Goal: Information Seeking & Learning: Learn about a topic

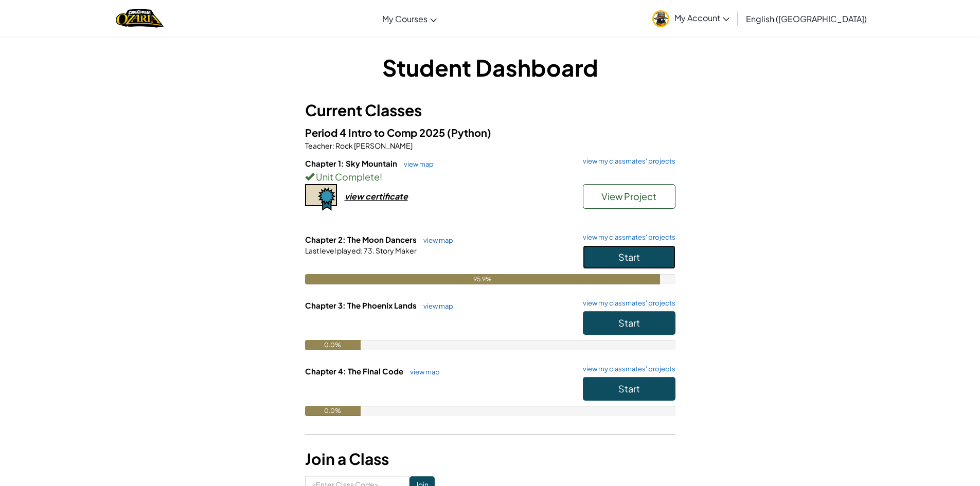
click at [631, 248] on button "Start" at bounding box center [629, 257] width 93 height 24
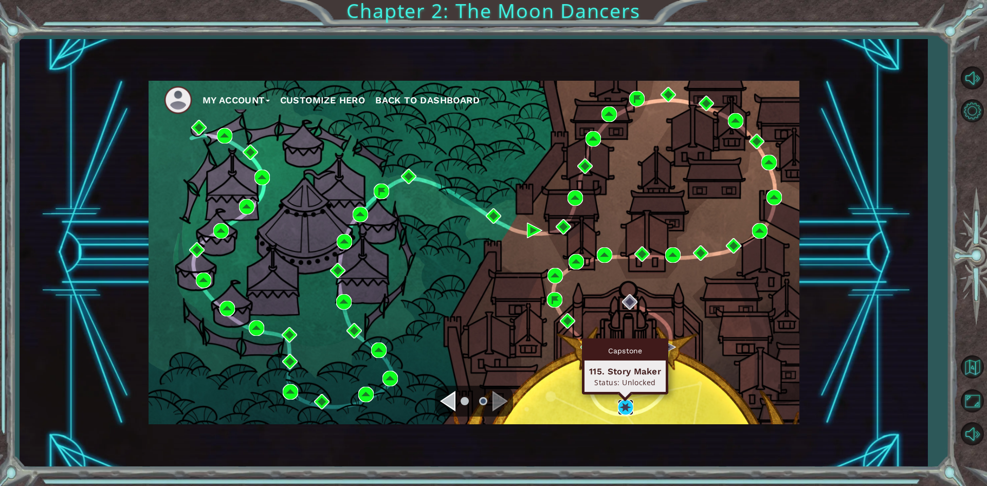
click at [626, 404] on img at bounding box center [625, 407] width 15 height 15
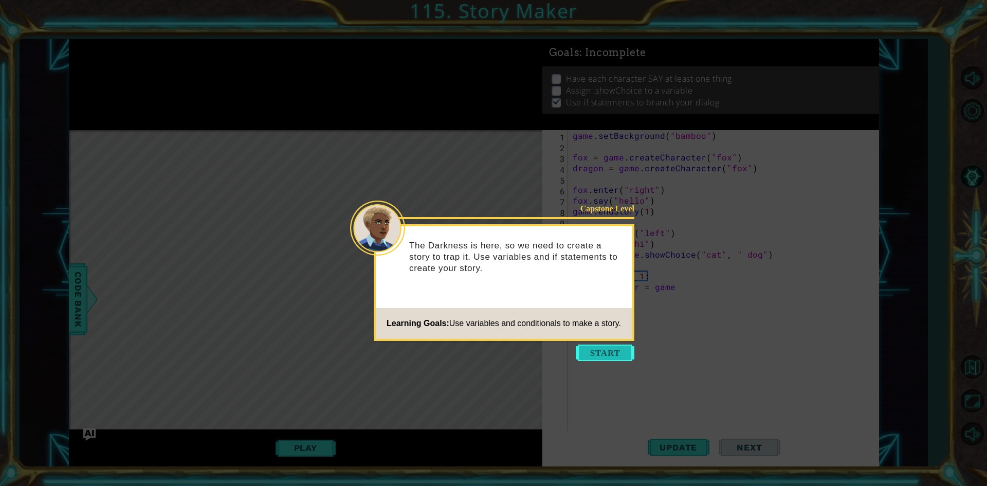
click at [594, 355] on button "Start" at bounding box center [605, 353] width 59 height 16
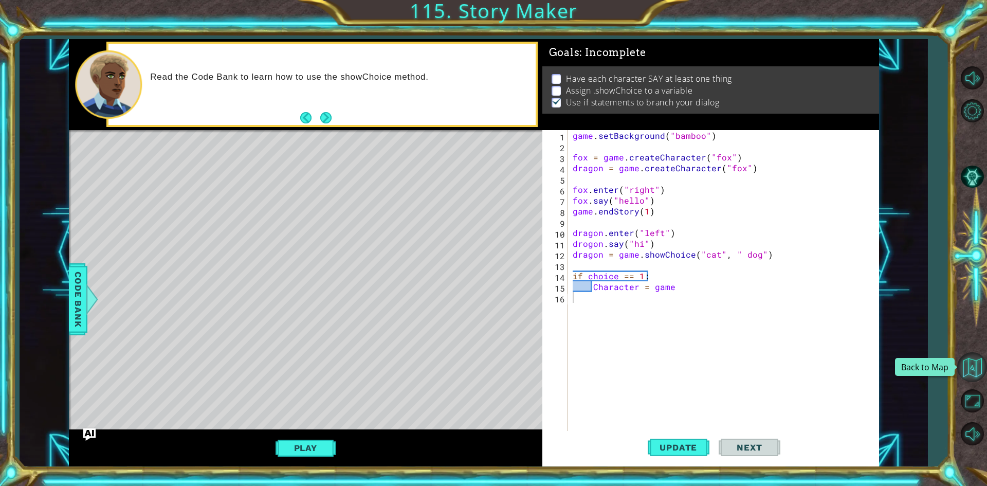
click at [979, 361] on button "Back to Map" at bounding box center [973, 367] width 30 height 30
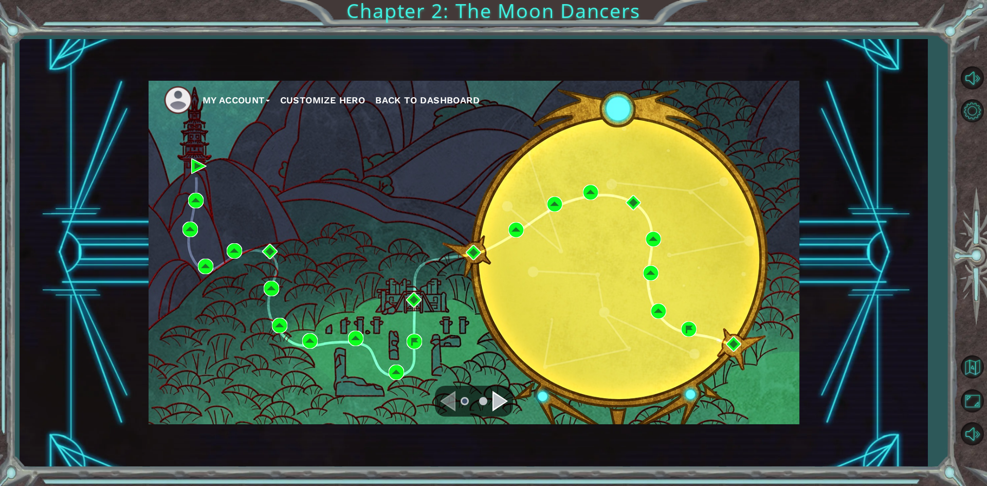
click at [500, 407] on div "Navigate to the next page" at bounding box center [500, 401] width 15 height 21
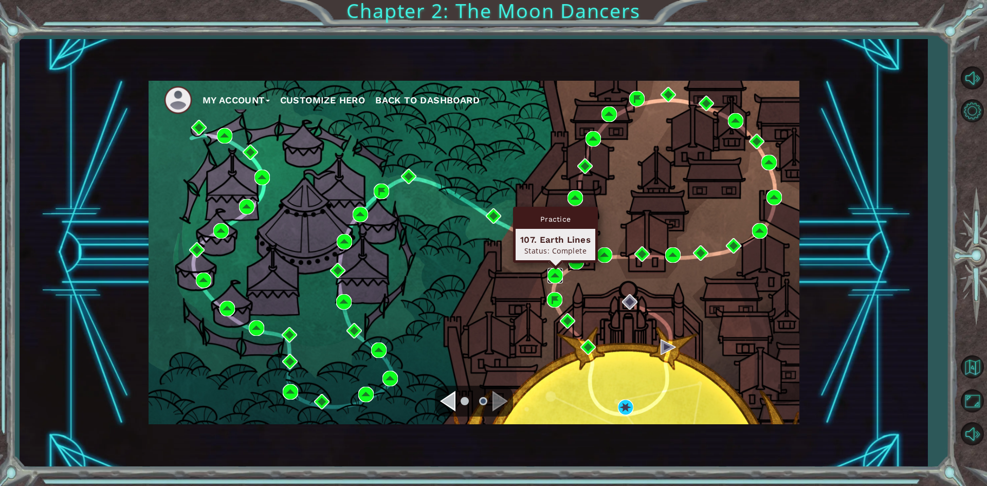
click at [550, 274] on img at bounding box center [555, 275] width 15 height 15
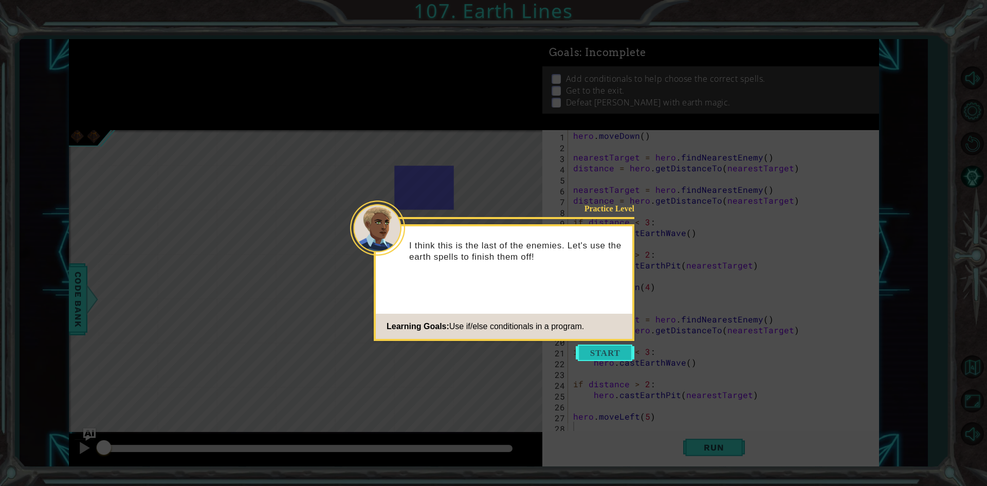
click at [602, 354] on button "Start" at bounding box center [605, 353] width 59 height 16
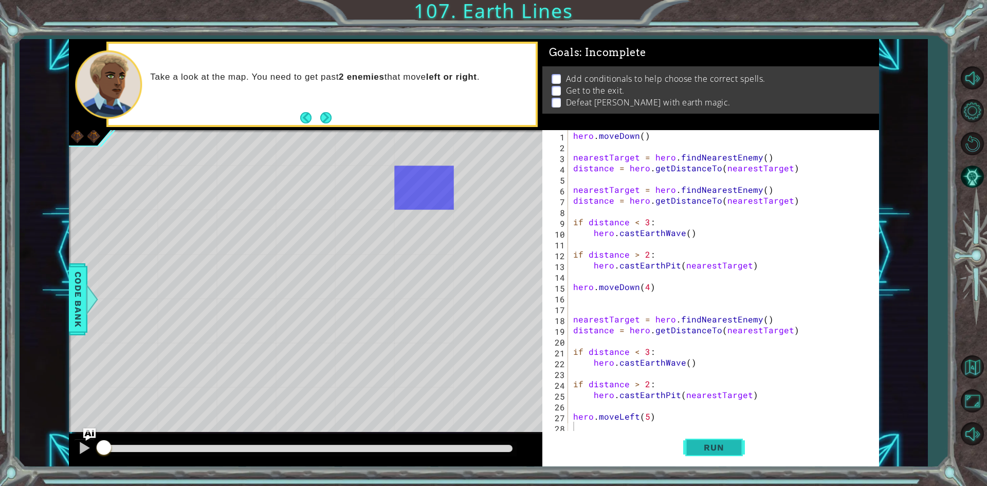
click at [690, 461] on button "Run" at bounding box center [715, 447] width 62 height 33
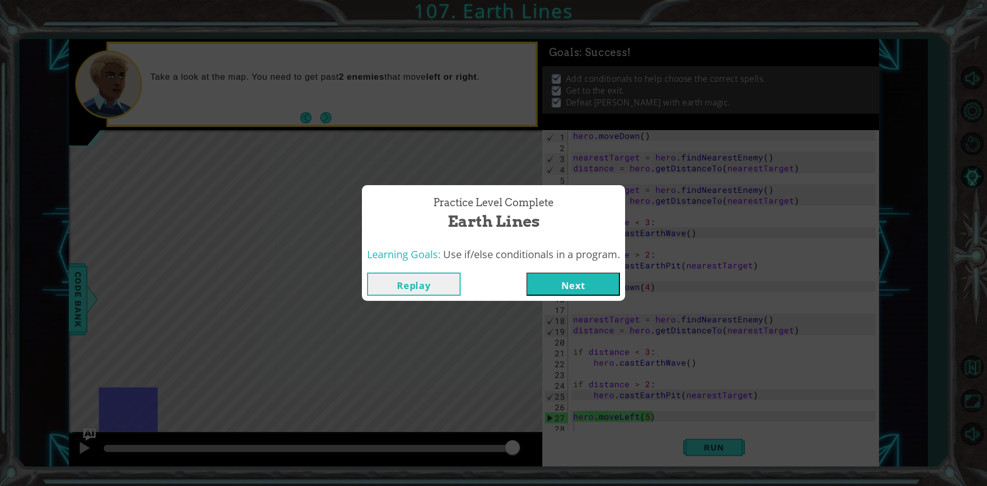
click at [435, 284] on button "Replay" at bounding box center [414, 284] width 94 height 23
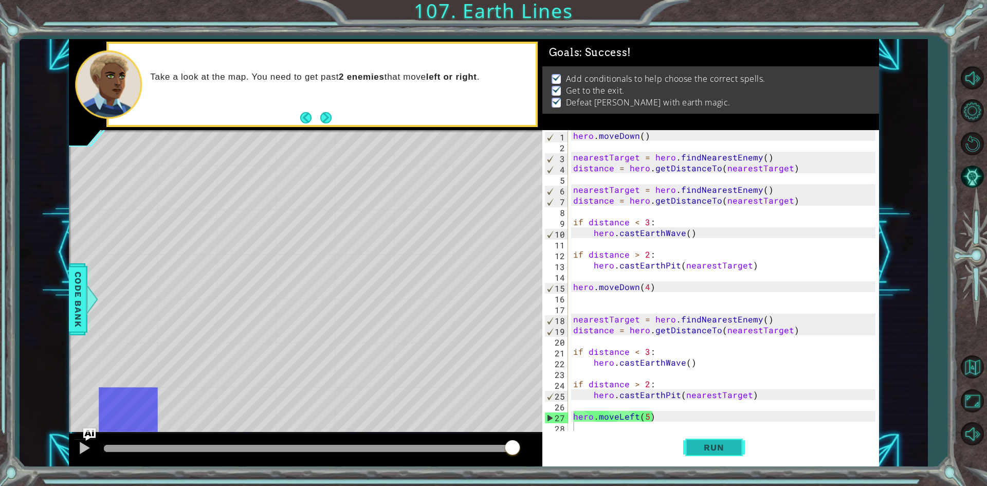
click at [728, 441] on button "Run" at bounding box center [715, 447] width 62 height 33
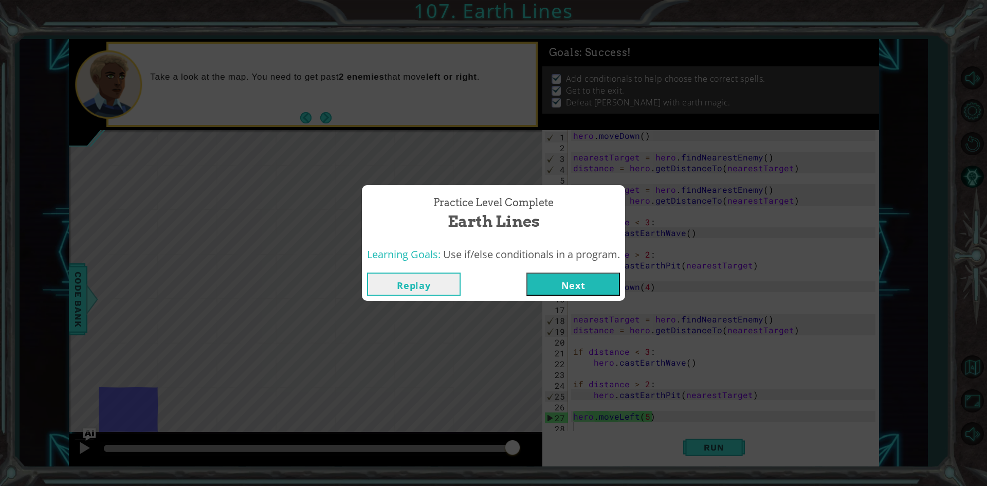
click at [430, 285] on button "Replay" at bounding box center [414, 284] width 94 height 23
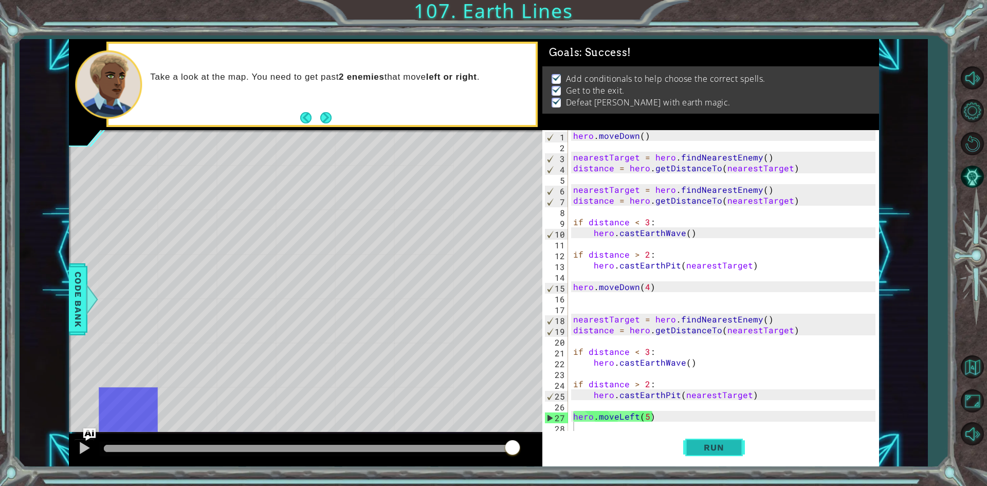
click at [720, 444] on span "Run" at bounding box center [714, 447] width 41 height 10
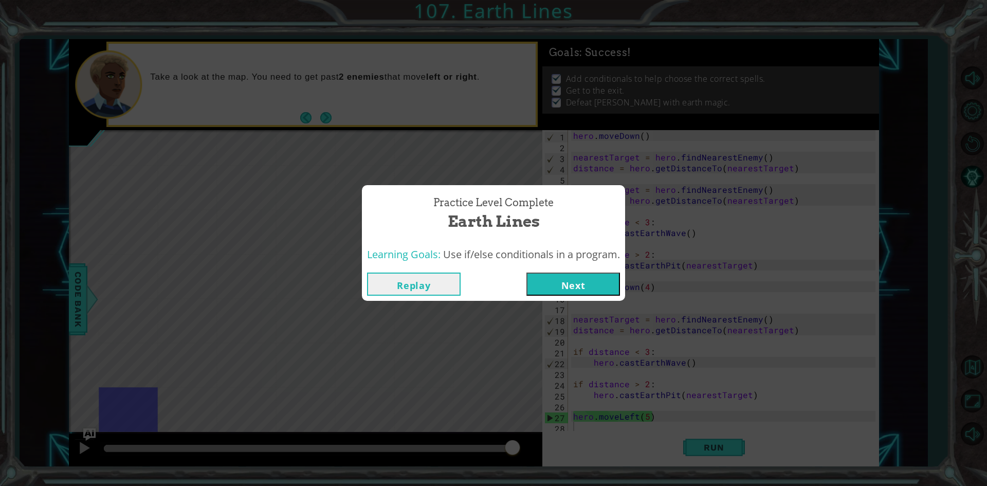
click at [572, 289] on button "Next" at bounding box center [574, 284] width 94 height 23
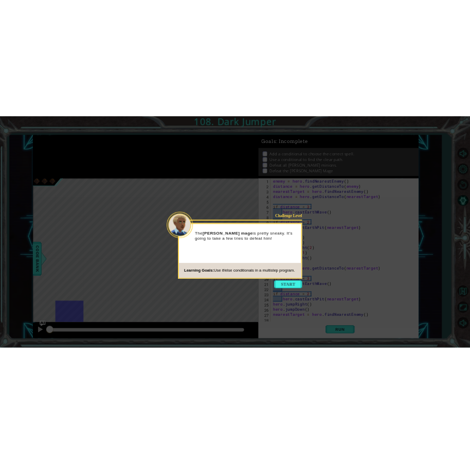
scroll to position [292, 0]
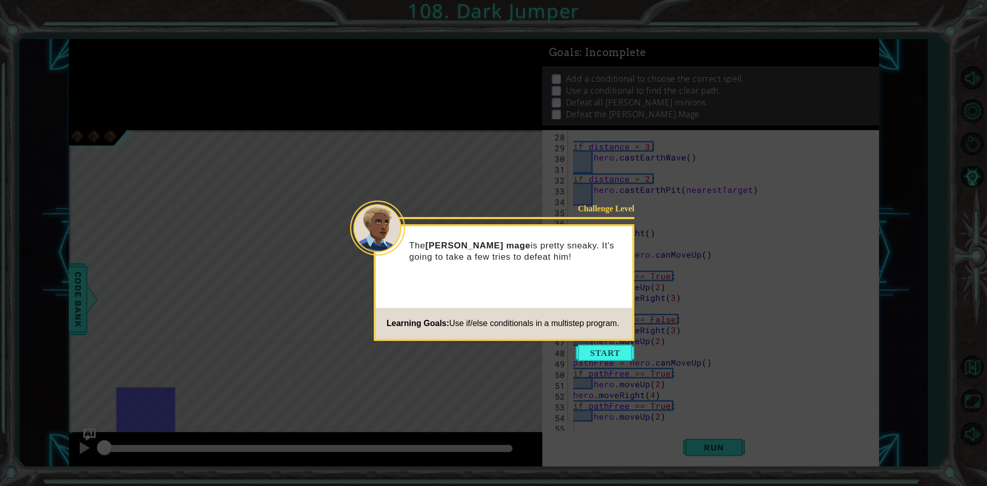
click at [617, 331] on div "Learning Goals: Use if/else conditionals in a multistep program." at bounding box center [498, 323] width 244 height 21
click at [618, 349] on button "Start" at bounding box center [605, 353] width 59 height 16
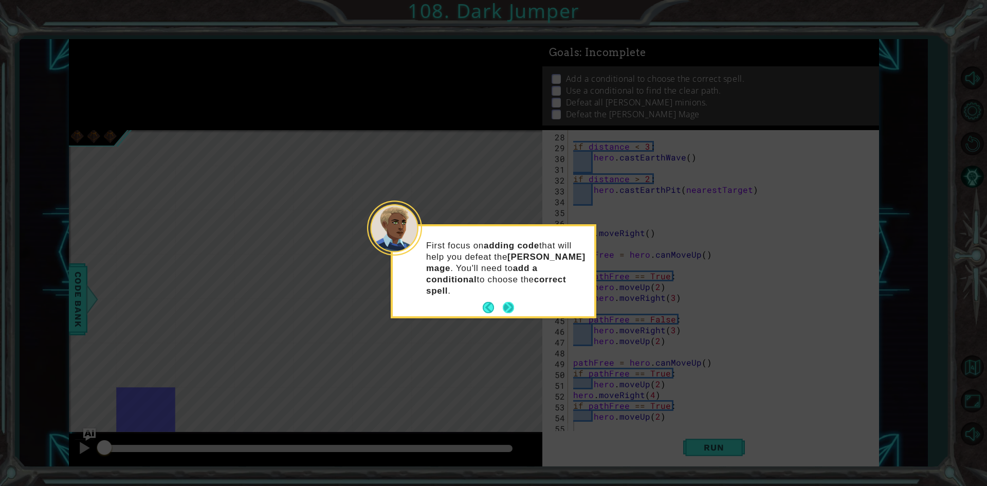
click at [509, 302] on button "Next" at bounding box center [508, 307] width 11 height 11
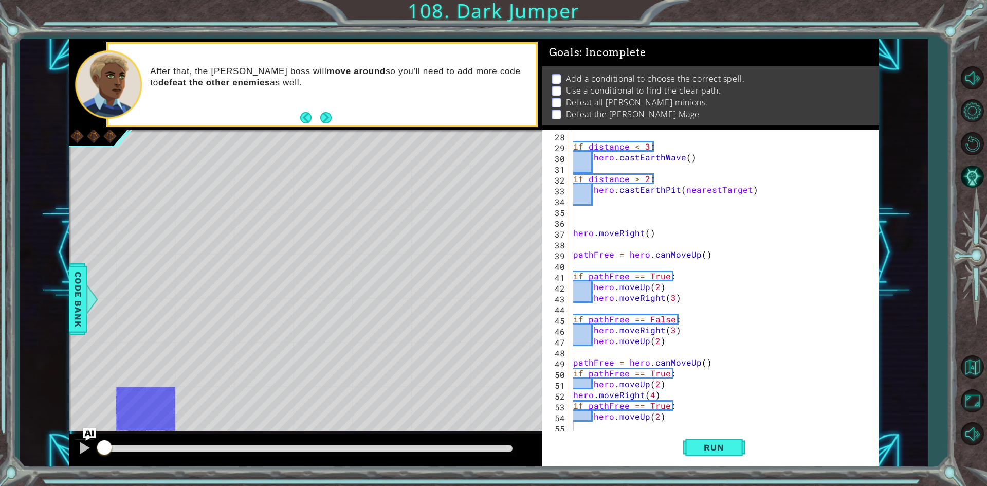
click at [61, 293] on div "1 ההההההההההההההההההההההההההההההההההההההההההההההההההההההההההההההההההההההההההההה…" at bounding box center [474, 253] width 908 height 428
click at [76, 290] on span "Code Bank" at bounding box center [78, 298] width 16 height 63
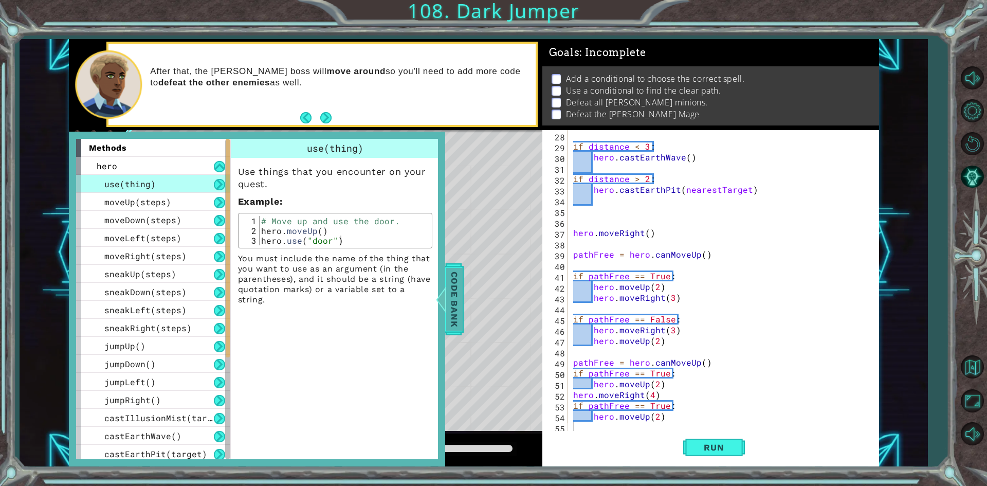
click at [446, 282] on div "Code Bank" at bounding box center [454, 299] width 19 height 72
